Goal: Check status: Check status

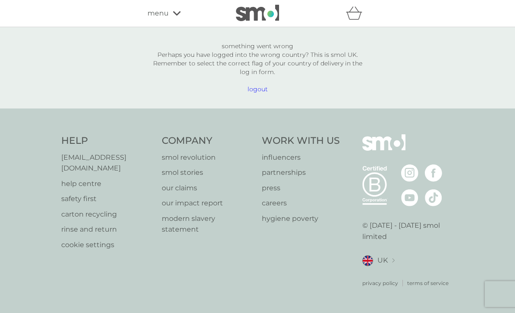
click at [257, 94] on span "logout" at bounding box center [257, 89] width 220 height 9
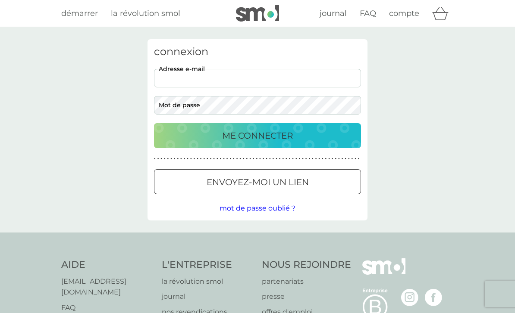
click at [340, 83] on input "adresse e-mail" at bounding box center [257, 78] width 207 height 19
type input "blanc.calie@gmail.com"
click at [340, 135] on div "ME CONNECTER" at bounding box center [258, 136] width 190 height 14
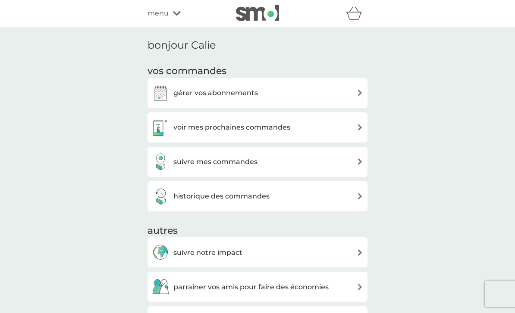
click at [341, 127] on div "voir mes prochaines commandes" at bounding box center [257, 127] width 211 height 17
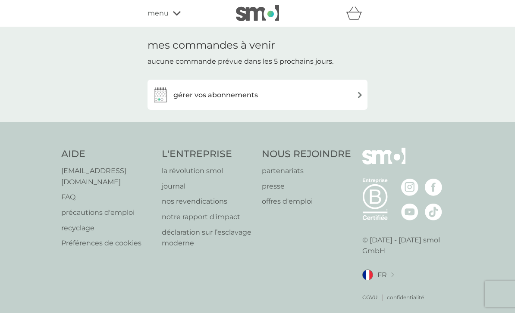
click at [339, 92] on div "gérer vos abonnements" at bounding box center [257, 94] width 211 height 17
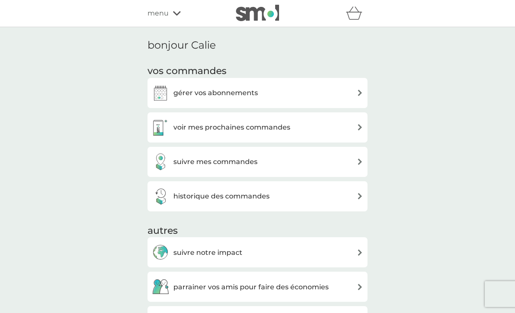
click at [308, 89] on div "gérer vos abonnements" at bounding box center [257, 93] width 211 height 17
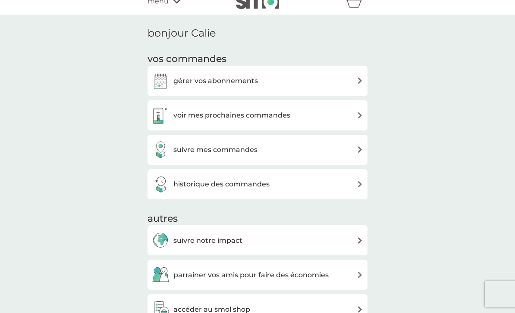
scroll to position [13, 0]
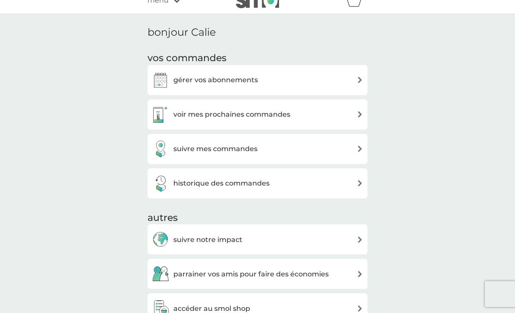
click at [307, 152] on div "suivre mes commandes" at bounding box center [257, 149] width 211 height 17
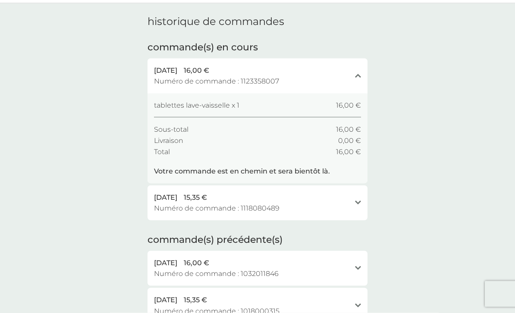
scroll to position [24, 0]
click at [349, 199] on div "28 sept. 2025 15,35 €" at bounding box center [252, 197] width 197 height 11
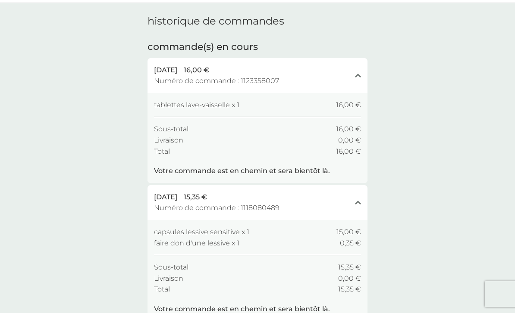
click at [361, 193] on div "28 sept. 2025 15,35 € Numéro de commande : 1118080489 fermer" at bounding box center [257, 202] width 220 height 35
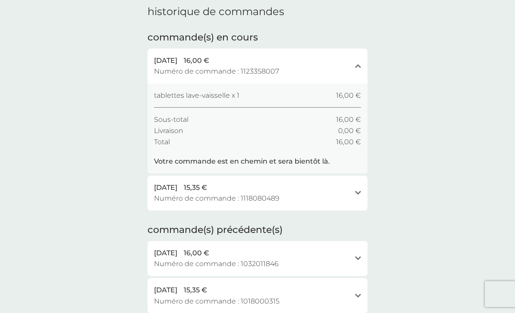
scroll to position [34, 0]
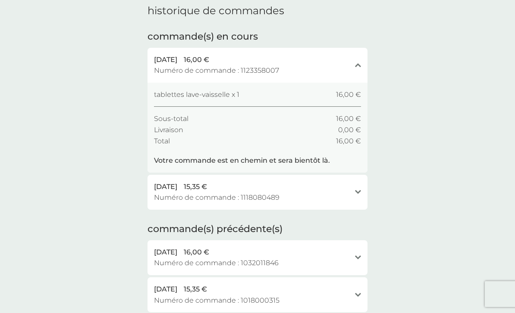
click at [364, 188] on div "28 sept. 2025 15,35 € Numéro de commande : 1118080489 révéler" at bounding box center [257, 192] width 220 height 35
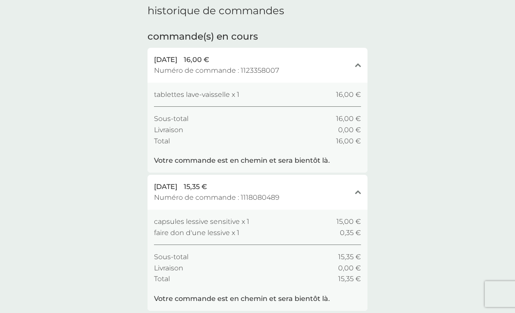
click at [358, 192] on icon "fermer" at bounding box center [358, 192] width 6 height 4
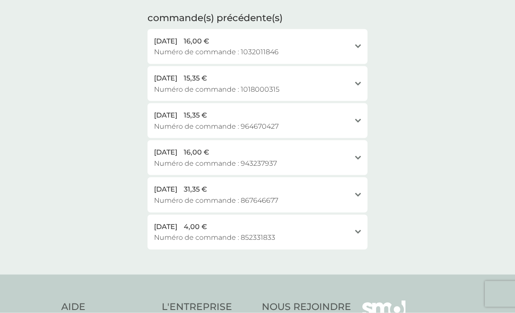
scroll to position [223, 0]
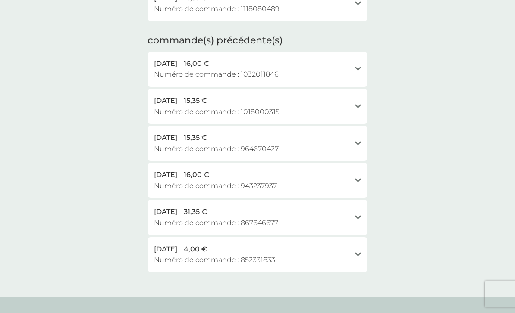
click at [314, 210] on div "1 déc. 2024 31,35 €" at bounding box center [252, 212] width 197 height 11
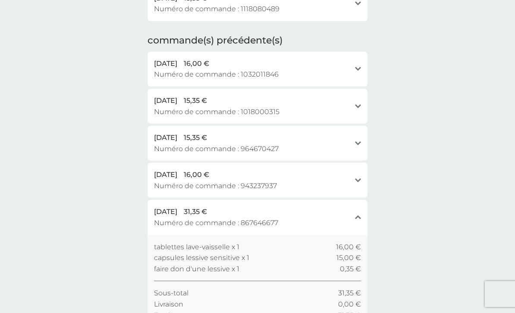
click at [363, 204] on div "1 déc. 2024 31,35 € Numéro de commande : 867646677 fermer" at bounding box center [257, 217] width 220 height 35
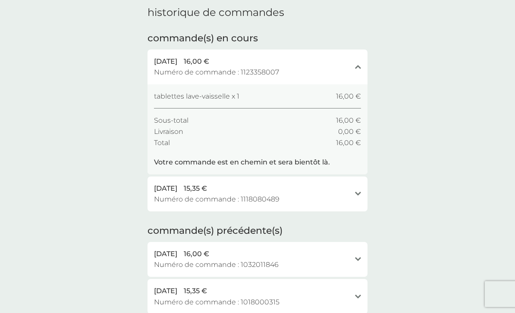
scroll to position [0, 0]
